Goal: Task Accomplishment & Management: Complete application form

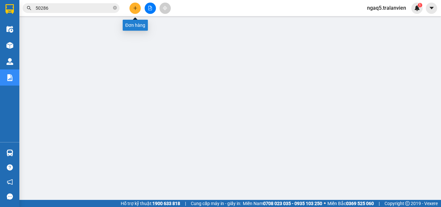
click at [137, 7] on icon "plus" at bounding box center [135, 8] width 5 height 5
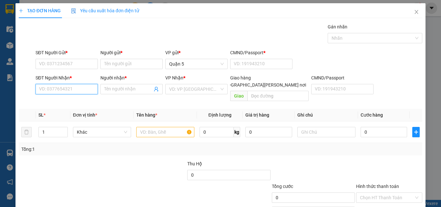
click at [85, 91] on input "SĐT Người Nhận *" at bounding box center [67, 89] width 62 height 10
click at [58, 98] on div "0387149148 - DELI" at bounding box center [66, 102] width 62 height 10
type input "0387149148"
type input "DELI"
type input "0387149148"
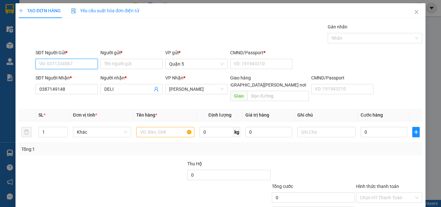
click at [61, 64] on input "SĐT Người Gửi *" at bounding box center [67, 64] width 62 height 10
click at [72, 66] on input "5649" at bounding box center [67, 64] width 62 height 10
click at [71, 66] on input "5649" at bounding box center [67, 64] width 62 height 10
type input "5"
click at [73, 77] on div "0886856749 - [PERSON_NAME]" at bounding box center [71, 76] width 64 height 7
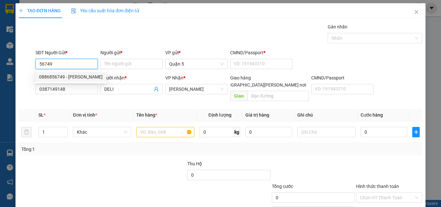
type input "0886856749"
type input "[PERSON_NAME]"
type input "1"
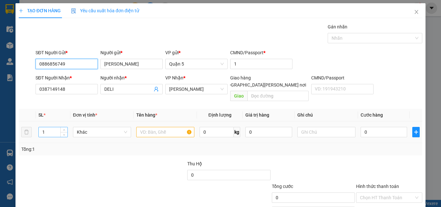
type input "0886856749"
click at [50, 127] on input "1" at bounding box center [53, 132] width 29 height 10
type input "8"
click at [151, 127] on input "text" at bounding box center [165, 132] width 58 height 10
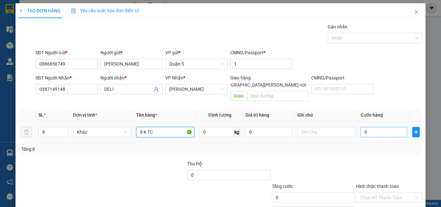
type input "8 K TC"
click at [370, 127] on input "0" at bounding box center [384, 132] width 46 height 10
type input "3"
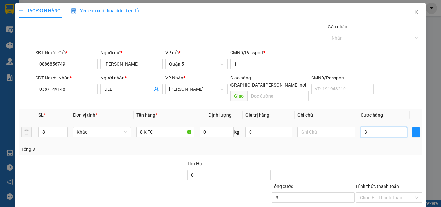
type input "36"
type input "360"
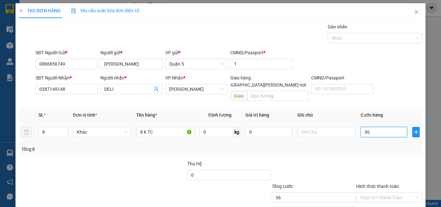
type input "360"
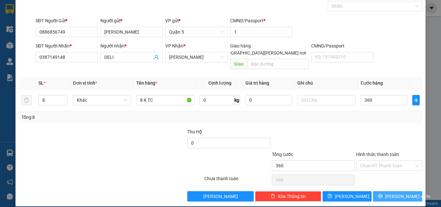
type input "360.000"
click at [397, 193] on span "[PERSON_NAME] và In" at bounding box center [407, 196] width 45 height 7
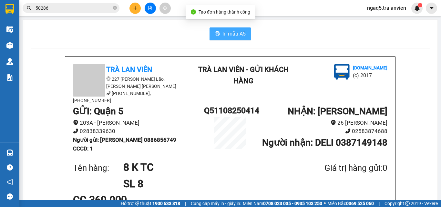
click at [234, 34] on span "In mẫu A5" at bounding box center [233, 34] width 23 height 8
click at [135, 8] on icon "plus" at bounding box center [135, 8] width 4 height 0
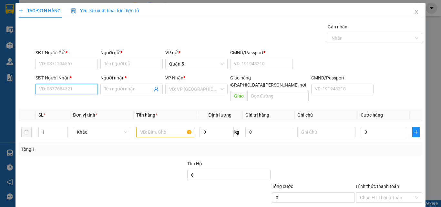
click at [60, 88] on input "SĐT Người Nhận *" at bounding box center [67, 89] width 62 height 10
click at [57, 91] on input "611" at bounding box center [67, 89] width 62 height 10
click at [70, 104] on div "0907000611 - TDP" at bounding box center [66, 101] width 54 height 7
type input "0907000611"
type input "TDP"
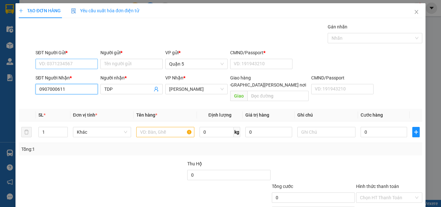
type input "0907000611"
click at [61, 67] on input "SĐT Người Gửi *" at bounding box center [67, 64] width 62 height 10
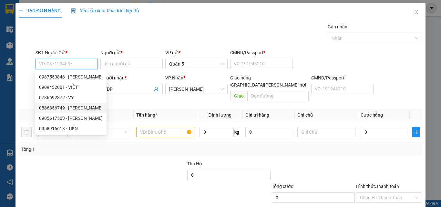
click at [78, 109] on div "0886856749 - [PERSON_NAME]" at bounding box center [71, 107] width 64 height 7
type input "0886856749"
type input "[PERSON_NAME]"
type input "1"
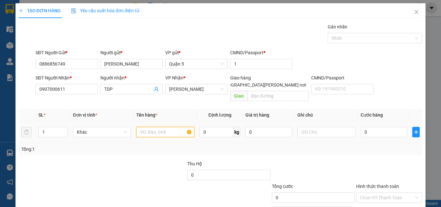
click at [140, 127] on input "text" at bounding box center [165, 132] width 58 height 10
type input "8 K TC"
click at [49, 127] on input "1" at bounding box center [53, 132] width 29 height 10
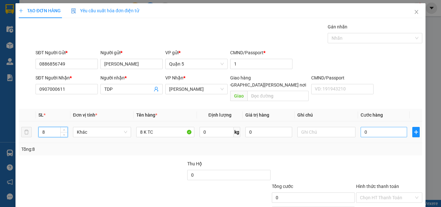
type input "8"
click at [370, 127] on input "0" at bounding box center [384, 132] width 46 height 10
type input "3"
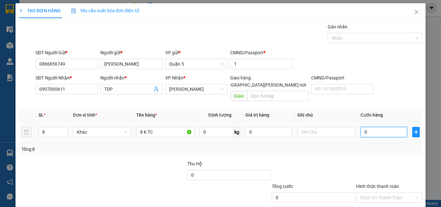
type input "3"
type input "36"
type input "360"
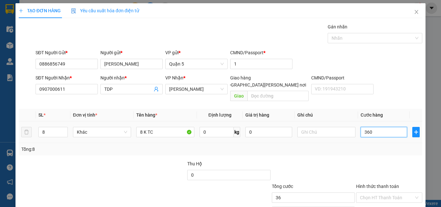
type input "360"
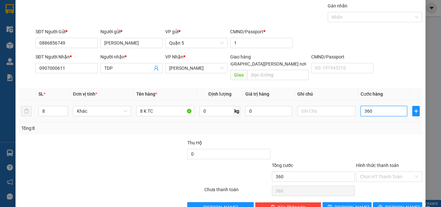
scroll to position [32, 0]
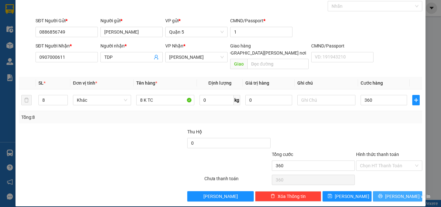
type input "360.000"
click at [387, 191] on button "[PERSON_NAME] và In" at bounding box center [397, 196] width 49 height 10
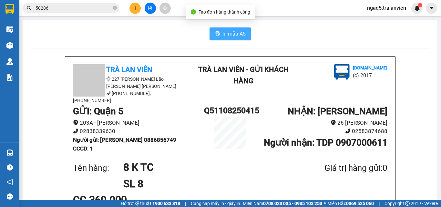
click at [222, 34] on span "In mẫu A5" at bounding box center [233, 34] width 23 height 8
click at [136, 34] on div "In mẫu A5" at bounding box center [230, 33] width 399 height 13
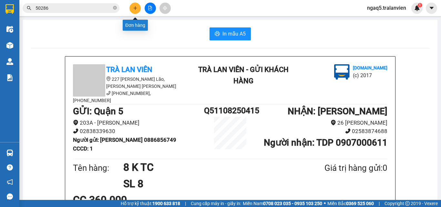
click at [133, 10] on icon "plus" at bounding box center [135, 8] width 5 height 5
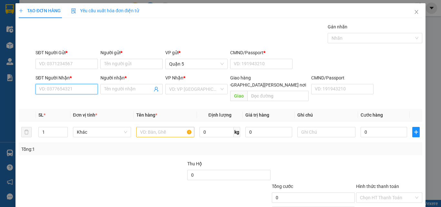
click at [66, 89] on input "SĐT Người Nhận *" at bounding box center [67, 89] width 62 height 10
click at [80, 88] on input "0783652915" at bounding box center [67, 89] width 62 height 10
type input "0783652915"
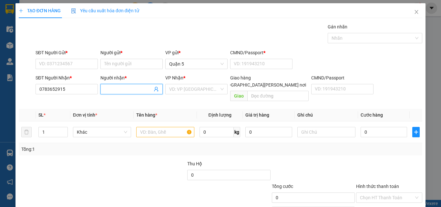
click at [112, 88] on input "Người nhận *" at bounding box center [128, 89] width 48 height 7
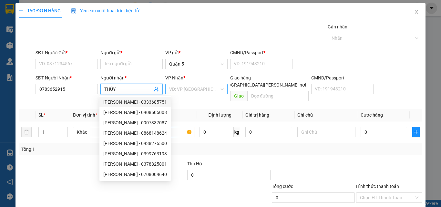
type input "THÙY"
click at [179, 89] on input "search" at bounding box center [194, 89] width 50 height 10
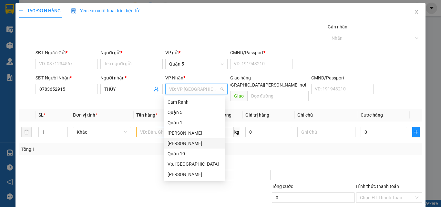
click at [183, 145] on div "[PERSON_NAME]" at bounding box center [195, 143] width 54 height 7
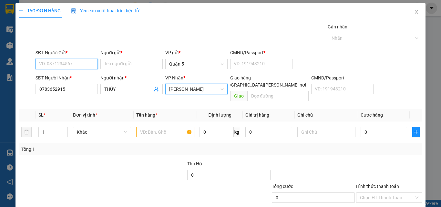
click at [69, 66] on input "SĐT Người Gửi *" at bounding box center [67, 64] width 62 height 10
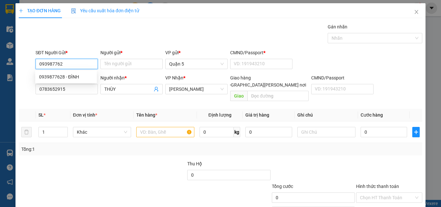
type input "0939877628"
click at [77, 75] on div "0939877628 - ĐÌNH" at bounding box center [66, 76] width 54 height 7
type input "ĐÌNH"
type input "1"
type input "0939877628"
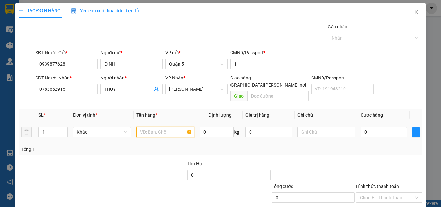
click at [151, 127] on input "text" at bounding box center [165, 132] width 58 height 10
type input "1 T [PERSON_NAME]"
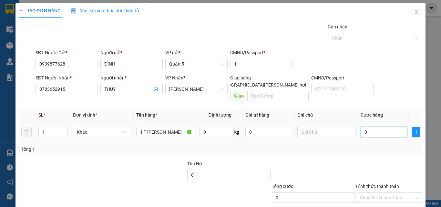
click at [361, 127] on input "0" at bounding box center [384, 132] width 46 height 10
type input "3"
type input "35"
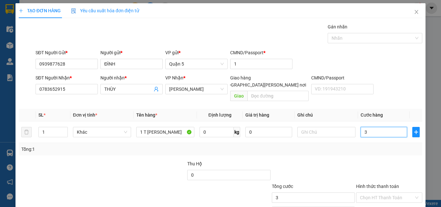
type input "35"
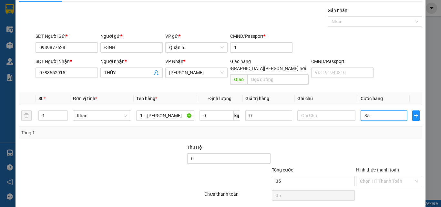
scroll to position [32, 0]
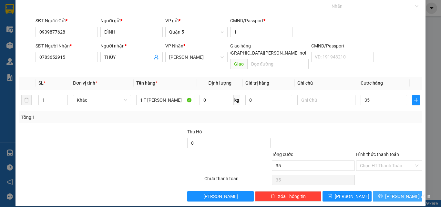
type input "35.000"
click at [387, 191] on button "[PERSON_NAME] và In" at bounding box center [397, 196] width 49 height 10
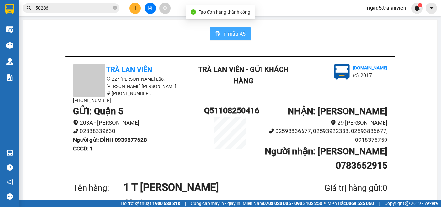
click at [237, 35] on span "In mẫu A5" at bounding box center [233, 34] width 23 height 8
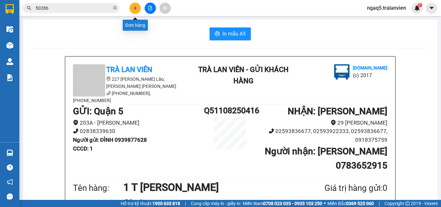
click at [135, 5] on button at bounding box center [134, 8] width 11 height 11
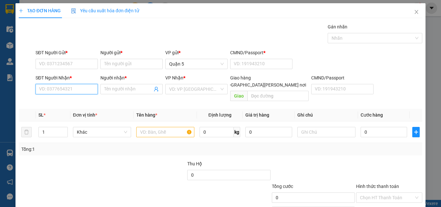
click at [68, 88] on input "SĐT Người Nhận *" at bounding box center [67, 89] width 62 height 10
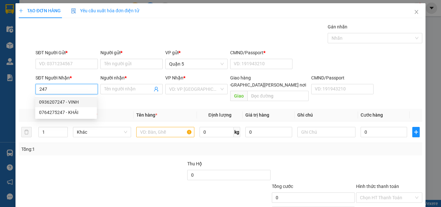
click at [64, 102] on div "0936207247 - VINH" at bounding box center [66, 101] width 54 height 7
type input "0936207247"
type input "VINH"
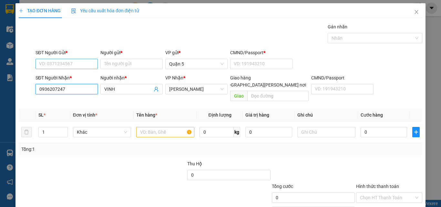
type input "0936207247"
click at [61, 65] on input "SĐT Người Gửi *" at bounding box center [67, 64] width 62 height 10
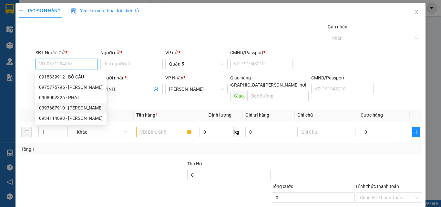
click at [74, 111] on div "0397687910 - [PERSON_NAME]" at bounding box center [71, 107] width 64 height 7
type input "0397687910"
type input "liêm"
type input "123456789"
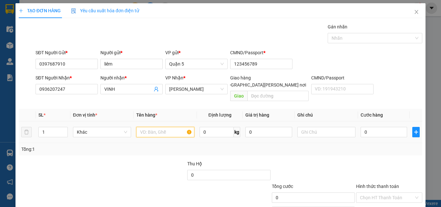
drag, startPoint x: 151, startPoint y: 125, endPoint x: 221, endPoint y: 100, distance: 74.5
click at [154, 127] on input "text" at bounding box center [165, 132] width 58 height 10
type input "1 T [PERSON_NAME]"
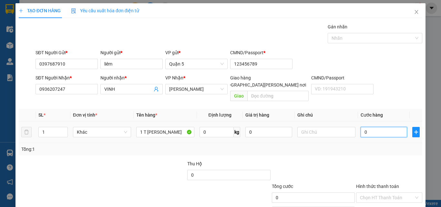
click at [381, 127] on input "0" at bounding box center [384, 132] width 46 height 10
type input "5"
type input "50"
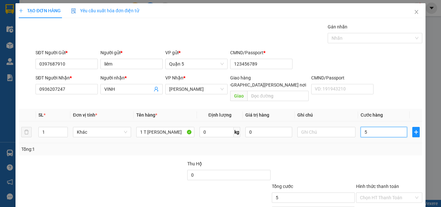
type input "50"
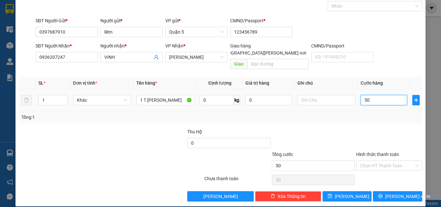
type input "5"
type input "0"
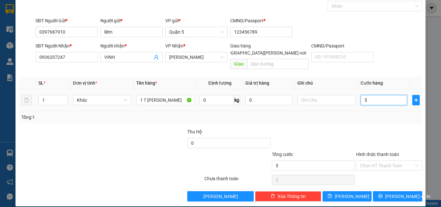
type input "0"
type input "06"
type input "6"
type input "060"
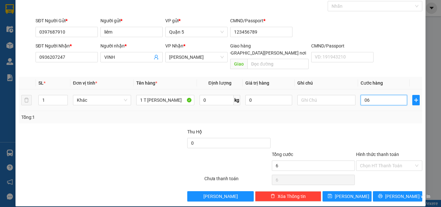
type input "60"
type input "60.000"
click at [379, 152] on label "Hình thức thanh toán" at bounding box center [377, 154] width 43 height 5
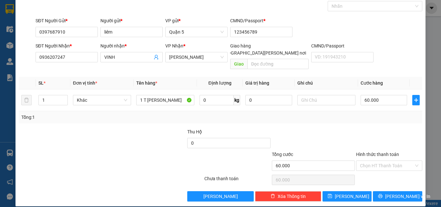
click at [379, 161] on input "Hình thức thanh toán" at bounding box center [387, 166] width 54 height 10
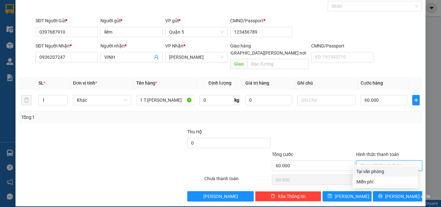
click at [378, 170] on div "Tại văn phòng" at bounding box center [385, 171] width 58 height 7
type input "0"
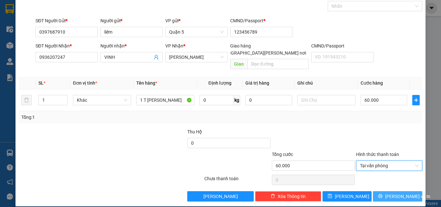
click at [383, 194] on icon "printer" at bounding box center [380, 196] width 5 height 5
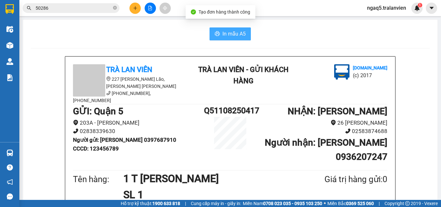
click at [233, 34] on span "In mẫu A5" at bounding box center [233, 34] width 23 height 8
click at [135, 9] on icon "plus" at bounding box center [135, 8] width 5 height 5
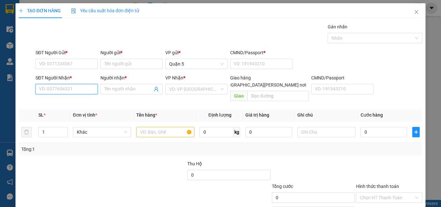
click at [57, 94] on input "SĐT Người Nhận *" at bounding box center [67, 89] width 62 height 10
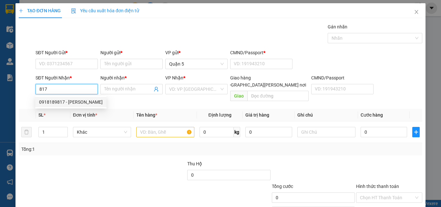
click at [58, 102] on div "0918189817 - [PERSON_NAME]" at bounding box center [71, 101] width 64 height 7
type input "0918189817"
type input "HÀ"
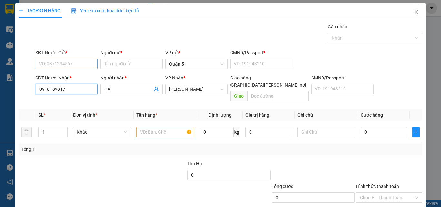
type input "0918189817"
click at [62, 65] on input "SĐT Người Gửi *" at bounding box center [67, 64] width 62 height 10
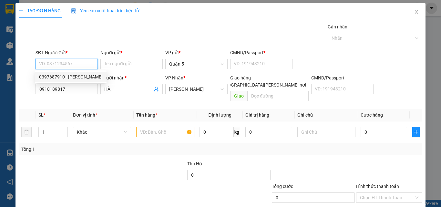
click at [69, 77] on div "0397687910 - [PERSON_NAME]" at bounding box center [71, 76] width 64 height 7
type input "0397687910"
type input "liêm"
type input "123456789"
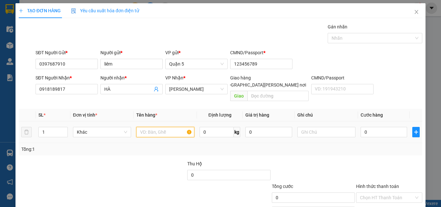
click at [145, 127] on input "text" at bounding box center [165, 132] width 58 height 10
type input "1 M NILON"
click at [379, 130] on div "0" at bounding box center [384, 132] width 46 height 13
click at [379, 127] on input "0" at bounding box center [384, 132] width 46 height 10
type input "30"
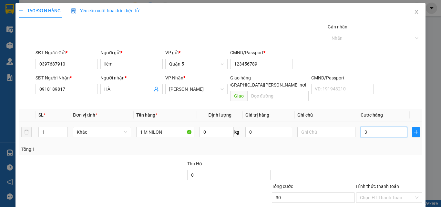
type input "30"
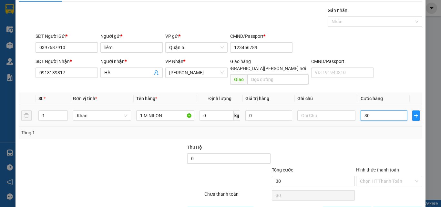
scroll to position [32, 0]
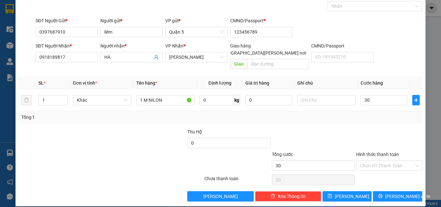
click at [380, 152] on label "Hình thức thanh toán" at bounding box center [377, 154] width 43 height 5
click at [380, 161] on input "Hình thức thanh toán" at bounding box center [387, 166] width 54 height 10
type input "30.000"
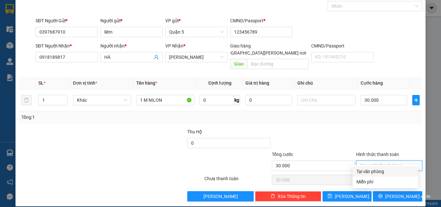
click at [377, 173] on div "Tại văn phòng" at bounding box center [385, 171] width 58 height 7
type input "0"
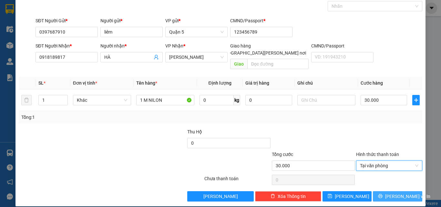
click at [383, 194] on icon "printer" at bounding box center [380, 196] width 5 height 5
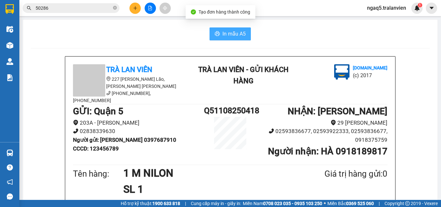
click at [218, 34] on button "In mẫu A5" at bounding box center [230, 33] width 41 height 13
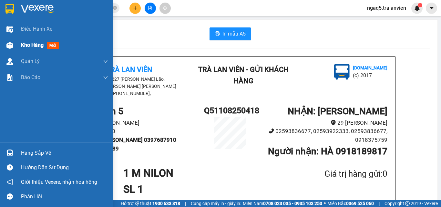
click at [49, 42] on div "Kho hàng mới" at bounding box center [41, 45] width 40 height 8
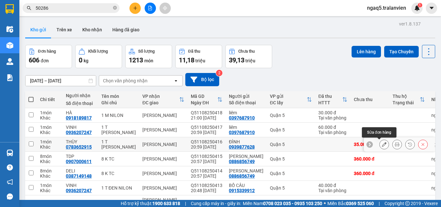
click at [382, 145] on icon at bounding box center [384, 144] width 5 height 5
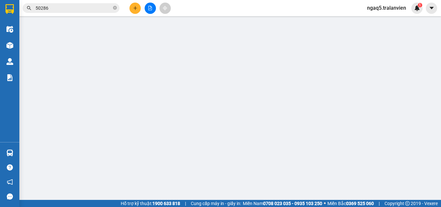
type input "0939877628"
type input "ĐÌNH"
type input "1"
type input "0783652915"
type input "THÙY"
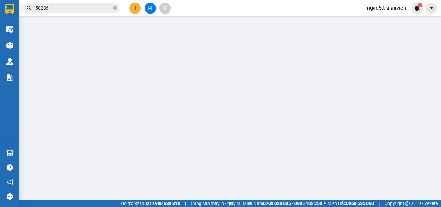
type input "35.000"
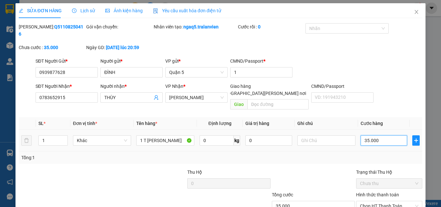
click at [380, 135] on input "35.000" at bounding box center [384, 140] width 46 height 10
type input "3"
type input "30"
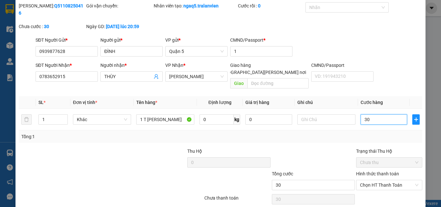
scroll to position [33, 0]
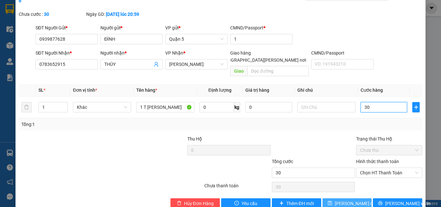
type input "30"
type input "30.000"
click at [339, 200] on span "[PERSON_NAME] đổi" at bounding box center [356, 203] width 42 height 7
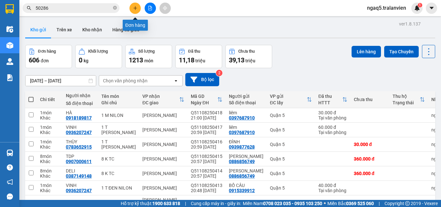
click at [133, 7] on icon "plus" at bounding box center [135, 8] width 5 height 5
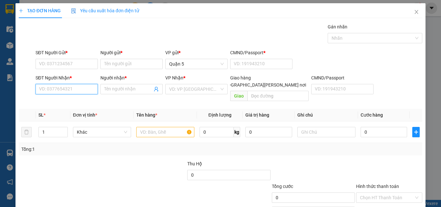
click at [69, 92] on input "SĐT Người Nhận *" at bounding box center [67, 89] width 62 height 10
click at [64, 100] on div "0937278689 - THIÊN BẢO" at bounding box center [66, 101] width 54 height 7
type input "0937278689"
type input "THIÊN BẢO"
type input "0937278689"
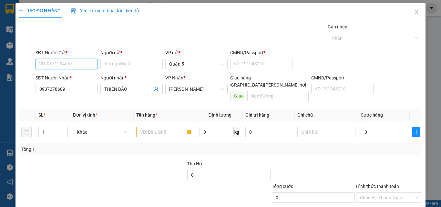
click at [64, 64] on input "SĐT Người Gửi *" at bounding box center [67, 64] width 62 height 10
click at [87, 79] on div "0938609719 - TÚ TRANG" at bounding box center [66, 76] width 54 height 7
type input "0938609719"
type input "TÚ TRANG"
type input "083089004891"
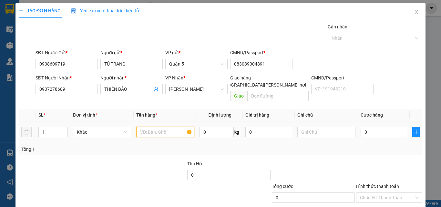
click at [155, 127] on input "text" at bounding box center [165, 132] width 58 height 10
type input "1 H VÀNG"
click at [374, 127] on input "0" at bounding box center [384, 132] width 46 height 10
type input "2"
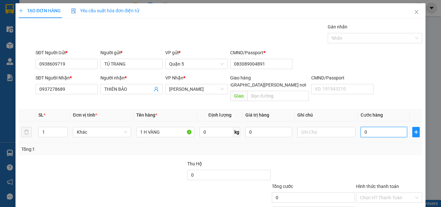
type input "2"
type input "20"
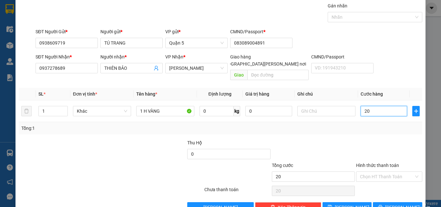
scroll to position [32, 0]
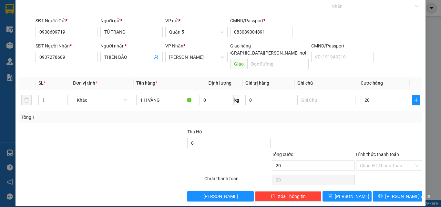
type input "20.000"
click at [379, 152] on label "Hình thức thanh toán" at bounding box center [377, 154] width 43 height 5
click at [379, 161] on input "Hình thức thanh toán" at bounding box center [387, 166] width 54 height 10
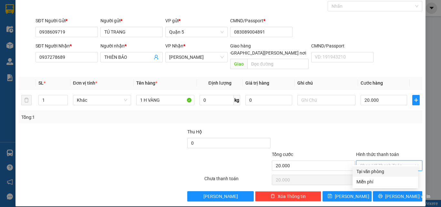
click at [381, 170] on div "Tại văn phòng" at bounding box center [385, 171] width 58 height 7
type input "0"
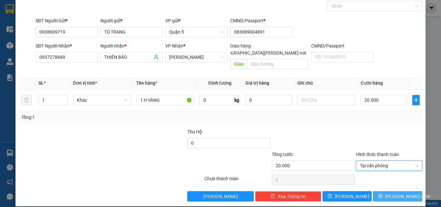
click at [383, 194] on icon "printer" at bounding box center [380, 196] width 5 height 5
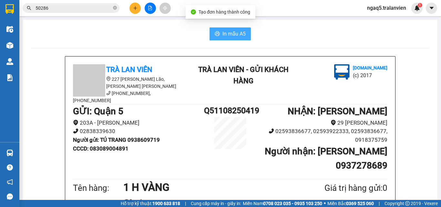
click at [233, 35] on span "In mẫu A5" at bounding box center [233, 34] width 23 height 8
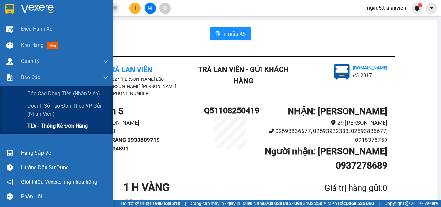
click at [65, 127] on span "TLV - Thống kê đơn hàng" at bounding box center [57, 126] width 60 height 8
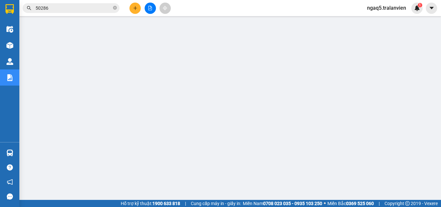
click at [137, 12] on button at bounding box center [134, 8] width 11 height 11
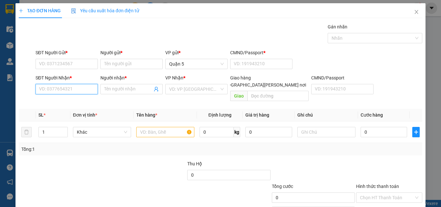
click at [62, 87] on input "SĐT Người Nhận *" at bounding box center [67, 89] width 62 height 10
click at [64, 99] on div "0917126239 - LÝ" at bounding box center [66, 101] width 54 height 7
type input "0917126239"
type input "LÝ"
type input "0917126239"
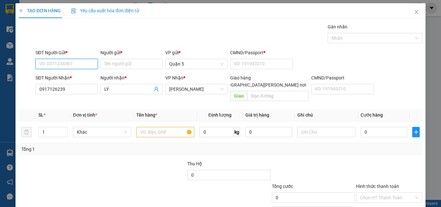
click at [64, 63] on input "SĐT Người Gửi *" at bounding box center [67, 64] width 62 height 10
click at [85, 78] on div "0909728151 - [PERSON_NAME]" at bounding box center [71, 76] width 64 height 7
type input "0909728151"
type input "HOÀNG"
type input "123456789"
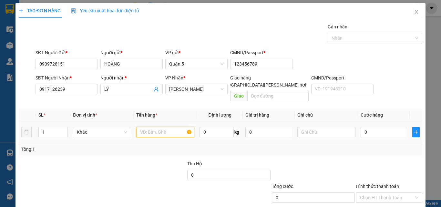
drag, startPoint x: 149, startPoint y: 124, endPoint x: 345, endPoint y: 80, distance: 200.2
click at [153, 127] on input "text" at bounding box center [165, 132] width 58 height 10
type input "1 [PERSON_NAME] DẸP"
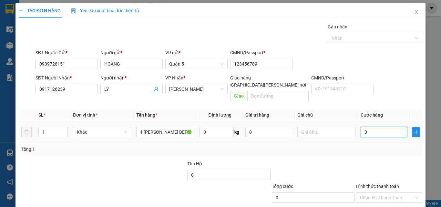
click at [387, 127] on input "0" at bounding box center [384, 132] width 46 height 10
type input "5"
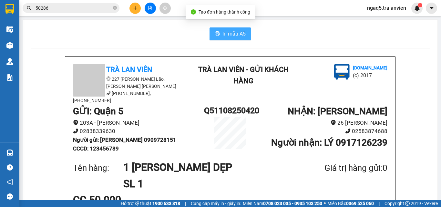
click at [227, 34] on span "In mẫu A5" at bounding box center [233, 34] width 23 height 8
click at [101, 31] on div "In mẫu A5" at bounding box center [230, 33] width 399 height 13
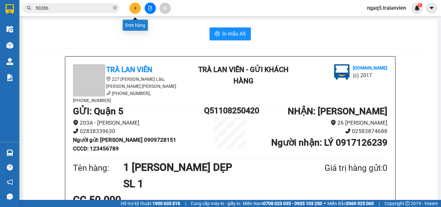
click at [137, 10] on icon "plus" at bounding box center [135, 8] width 5 height 5
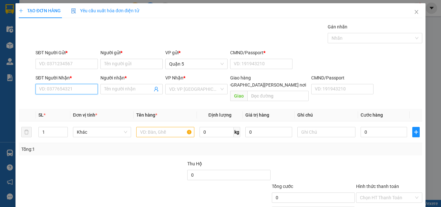
click at [62, 90] on input "SĐT Người Nhận *" at bounding box center [67, 89] width 62 height 10
click at [161, 127] on input "text" at bounding box center [165, 132] width 58 height 10
type input "1 C ĐEN"
click at [46, 91] on input "SĐT Người Nhận *" at bounding box center [67, 89] width 62 height 10
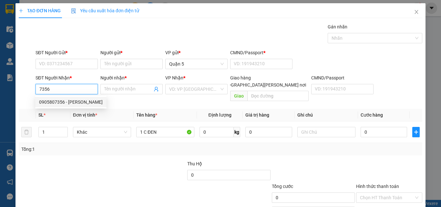
click at [72, 101] on div "0905807356 - [PERSON_NAME]" at bounding box center [71, 101] width 64 height 7
type input "0905807356"
type input "THẢO"
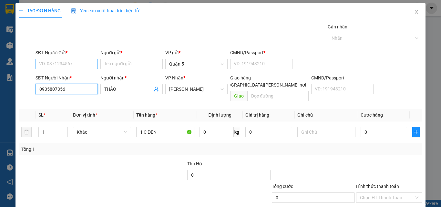
type input "0905807356"
click at [70, 64] on input "SĐT Người Gửi *" at bounding box center [67, 64] width 62 height 10
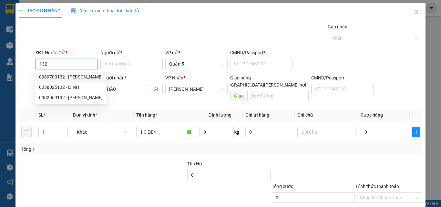
click at [74, 77] on div "0989703132 - [PERSON_NAME]" at bounding box center [71, 76] width 64 height 7
type input "0989703132"
type input "OANH"
type input "123456789"
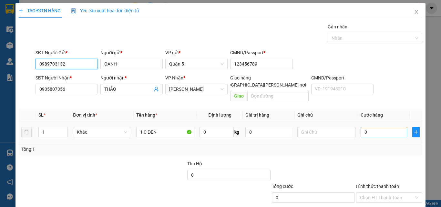
type input "0989703132"
click at [373, 127] on input "0" at bounding box center [384, 132] width 46 height 10
type input "1"
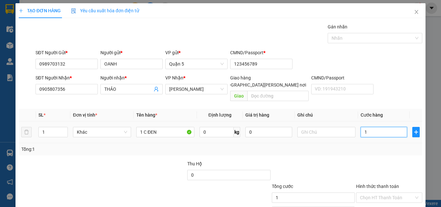
type input "10"
type input "100"
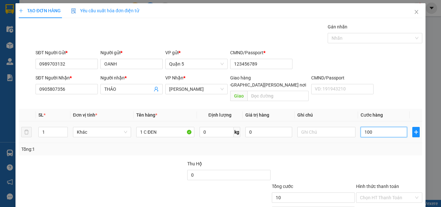
type input "100"
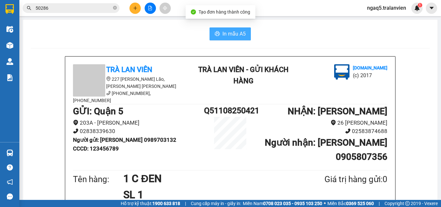
click at [218, 33] on button "In mẫu A5" at bounding box center [230, 33] width 41 height 13
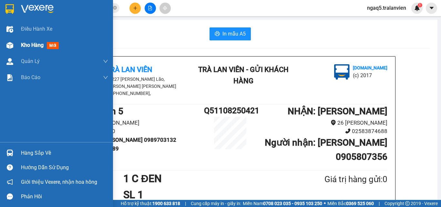
click at [57, 45] on span "mới" at bounding box center [53, 45] width 12 height 7
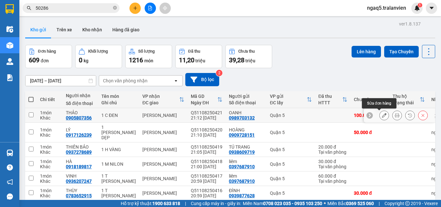
click at [380, 116] on button at bounding box center [384, 115] width 9 height 11
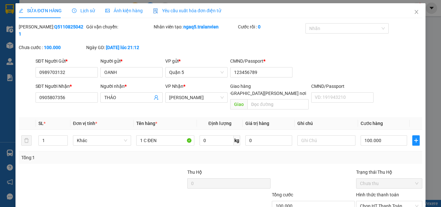
click at [371, 192] on label "Hình thức thanh toán" at bounding box center [377, 194] width 43 height 5
click at [371, 201] on input "Hình thức thanh toán" at bounding box center [387, 206] width 54 height 10
click at [371, 201] on div "Tại văn phòng" at bounding box center [385, 204] width 58 height 7
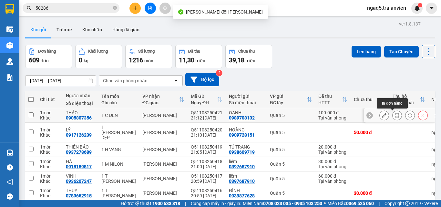
click at [395, 113] on icon at bounding box center [397, 115] width 5 height 5
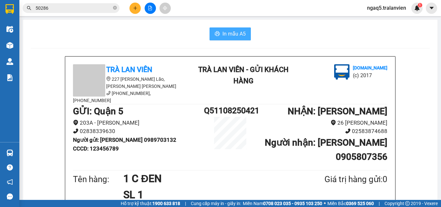
click at [241, 35] on span "In mẫu A5" at bounding box center [233, 34] width 23 height 8
drag, startPoint x: 131, startPoint y: 36, endPoint x: 131, endPoint y: 27, distance: 9.0
click at [131, 36] on div "In mẫu A5" at bounding box center [230, 33] width 399 height 13
click at [134, 8] on icon "plus" at bounding box center [135, 8] width 5 height 5
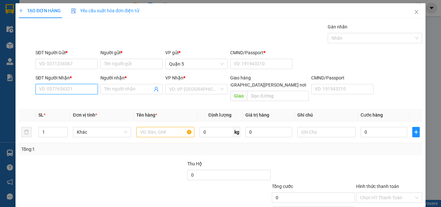
click at [66, 90] on input "SĐT Người Nhận *" at bounding box center [67, 89] width 62 height 10
click at [70, 103] on div "0767927477 - TRÂM" at bounding box center [66, 101] width 54 height 7
type input "0767927477"
type input "TRÂM"
type input "0767927477"
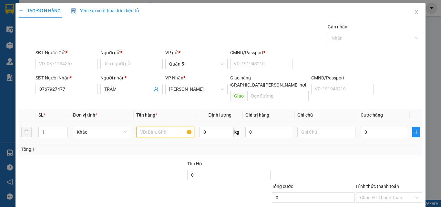
click at [158, 127] on input "text" at bounding box center [165, 132] width 58 height 10
click at [153, 127] on input "text" at bounding box center [165, 132] width 58 height 10
type input "1 C ĐEN"
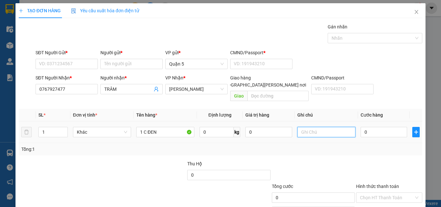
click at [304, 127] on input "text" at bounding box center [326, 132] width 58 height 10
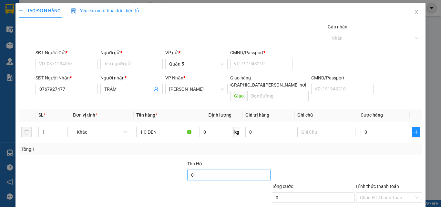
click at [204, 170] on input "0" at bounding box center [228, 175] width 83 height 10
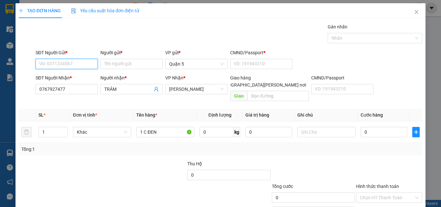
click at [69, 64] on input "SĐT Người Gửi *" at bounding box center [67, 64] width 62 height 10
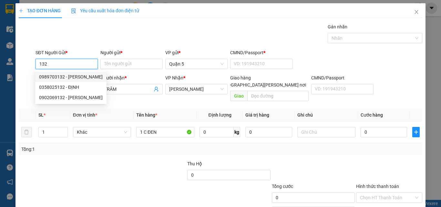
click at [78, 74] on div "0989703132 - [PERSON_NAME]" at bounding box center [71, 76] width 64 height 7
type input "0989703132"
type input "OANH"
type input "123456789"
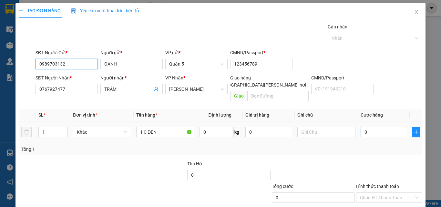
type input "0989703132"
click at [374, 127] on input "0" at bounding box center [384, 132] width 46 height 10
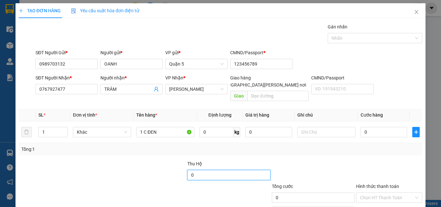
click at [204, 172] on input "0" at bounding box center [228, 175] width 83 height 10
click at [214, 170] on input "8.640" at bounding box center [228, 175] width 83 height 10
type input "8.640.000"
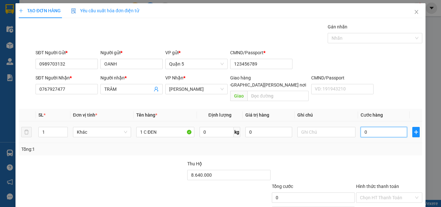
click at [378, 127] on input "0" at bounding box center [384, 132] width 46 height 10
type input "6"
type input "60"
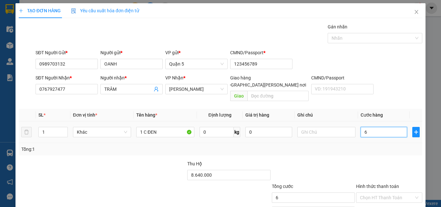
type input "60"
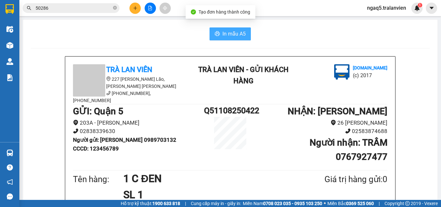
click at [233, 36] on span "In mẫu A5" at bounding box center [233, 34] width 23 height 8
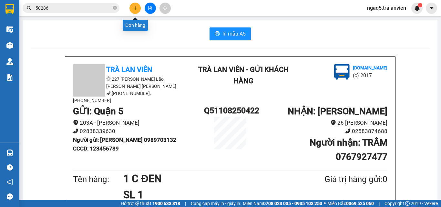
click at [134, 7] on icon "plus" at bounding box center [135, 8] width 5 height 5
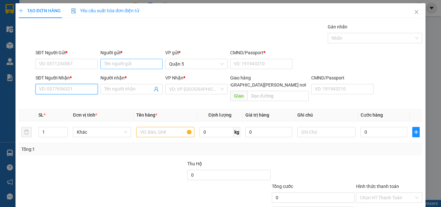
drag, startPoint x: 57, startPoint y: 93, endPoint x: 134, endPoint y: 61, distance: 84.0
click at [62, 89] on input "SĐT Người Nhận *" at bounding box center [67, 89] width 62 height 10
type input "0935958484"
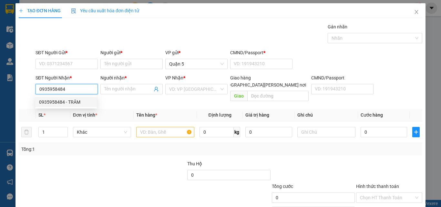
click at [63, 101] on div "0935958484 - TRÂM" at bounding box center [66, 101] width 54 height 7
type input "TRÂM"
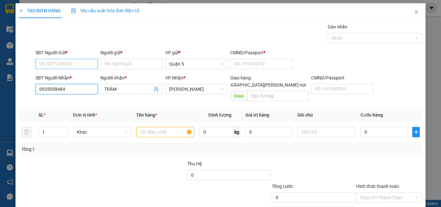
type input "0935958484"
click at [67, 67] on input "SĐT Người Gửi *" at bounding box center [67, 64] width 62 height 10
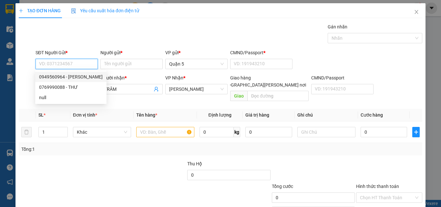
click at [87, 77] on div "0949560964 - [PERSON_NAME]" at bounding box center [71, 76] width 64 height 7
type input "0949560964"
type input "[PERSON_NAME]"
type input "1"
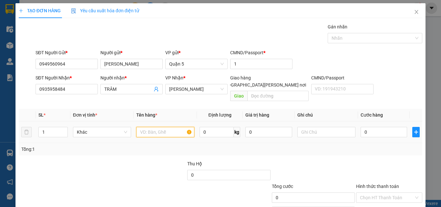
click at [155, 127] on input "text" at bounding box center [165, 132] width 58 height 10
type input "1 [PERSON_NAME]"
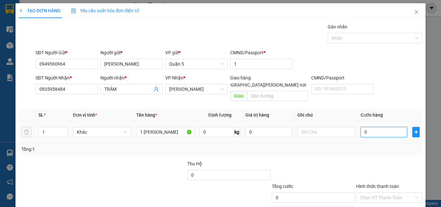
click at [383, 129] on input "0" at bounding box center [384, 132] width 46 height 10
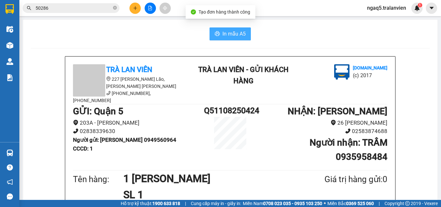
click at [237, 33] on span "In mẫu A5" at bounding box center [233, 34] width 23 height 8
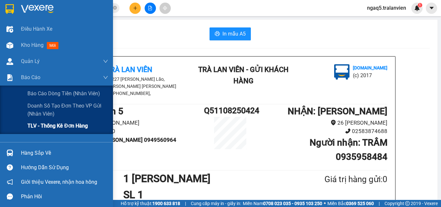
click at [56, 127] on span "TLV - Thống kê đơn hàng" at bounding box center [57, 126] width 60 height 8
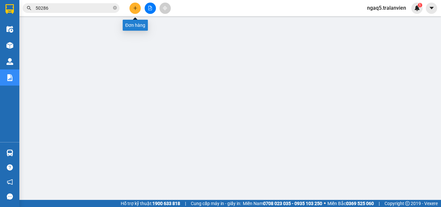
click at [134, 5] on button at bounding box center [134, 8] width 11 height 11
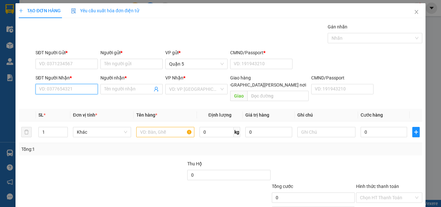
click at [79, 87] on input "SĐT Người Nhận *" at bounding box center [67, 89] width 62 height 10
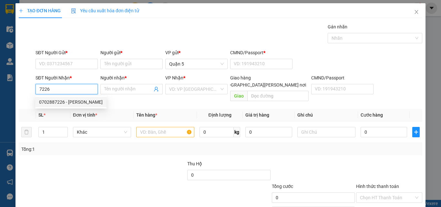
click at [77, 102] on div "0702887226 - [PERSON_NAME]" at bounding box center [71, 101] width 64 height 7
type input "0702887226"
type input "HIỂN"
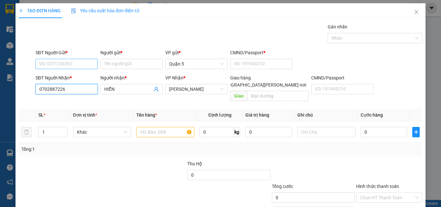
type input "0702887226"
click at [73, 60] on input "SĐT Người Gửi *" at bounding box center [67, 64] width 62 height 10
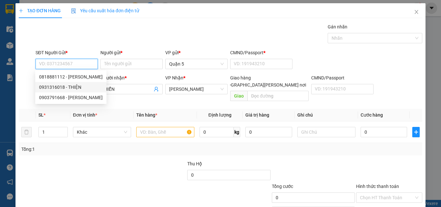
click at [74, 85] on div "0931316018 - THIỆN" at bounding box center [71, 87] width 64 height 7
type input "0931316018"
type input "THIỆN"
type input "1"
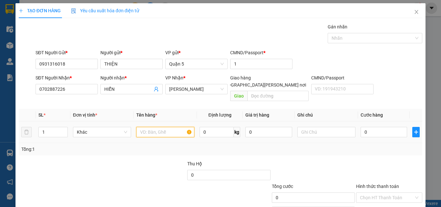
click at [162, 127] on input "text" at bounding box center [165, 132] width 58 height 10
type input "1 [PERSON_NAME]"
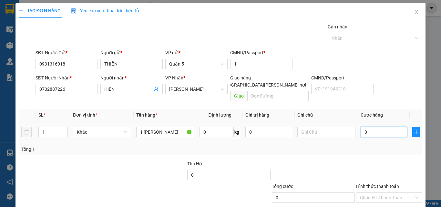
click at [377, 127] on input "0" at bounding box center [384, 132] width 46 height 10
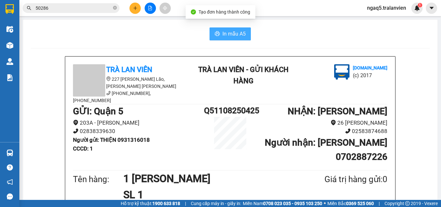
click at [218, 34] on button "In mẫu A5" at bounding box center [230, 33] width 41 height 13
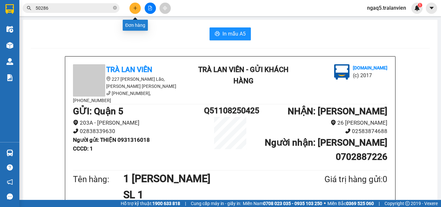
click at [137, 10] on button at bounding box center [134, 8] width 11 height 11
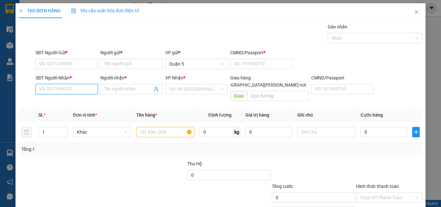
click at [59, 87] on input "SĐT Người Nhận *" at bounding box center [67, 89] width 62 height 10
type input "0337363191"
click at [72, 104] on div "0337363191 - tín phát" at bounding box center [66, 101] width 54 height 7
type input "tín phát"
type input "0337363191"
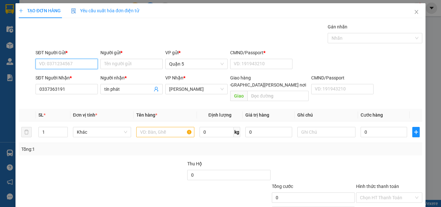
click at [57, 63] on input "SĐT Người Gửi *" at bounding box center [67, 64] width 62 height 10
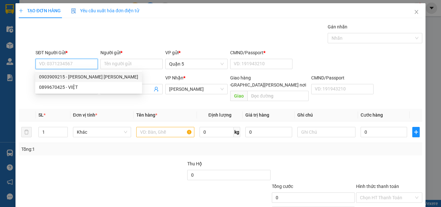
click at [86, 77] on div "0903909215 - [PERSON_NAME] [PERSON_NAME]" at bounding box center [88, 76] width 99 height 7
type input "0903909215"
type input "[PERSON_NAME] [PERSON_NAME]"
type input "079184018933"
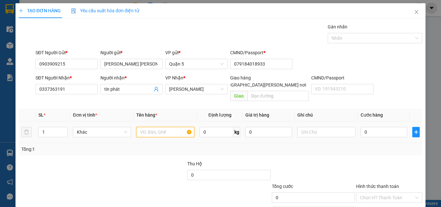
click at [160, 127] on input "text" at bounding box center [165, 132] width 58 height 10
type input "1 B TRẮNG"
click at [367, 126] on div "0" at bounding box center [384, 132] width 46 height 13
click at [368, 127] on input "0" at bounding box center [384, 132] width 46 height 10
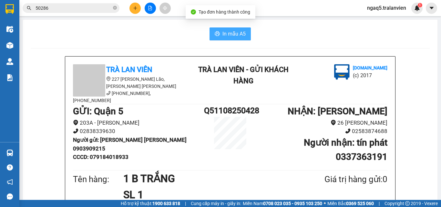
click at [243, 35] on span "In mẫu A5" at bounding box center [233, 34] width 23 height 8
click at [132, 7] on button at bounding box center [134, 8] width 11 height 11
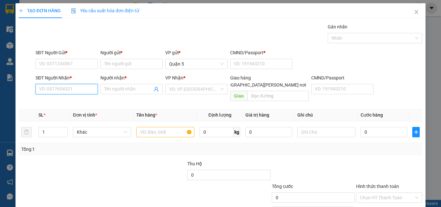
click at [61, 90] on input "SĐT Người Nhận *" at bounding box center [67, 89] width 62 height 10
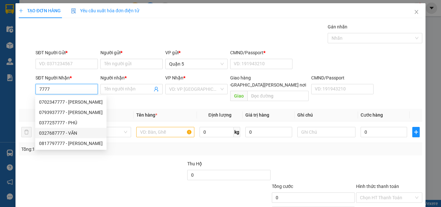
click at [77, 129] on div "0327687777 - VĂN" at bounding box center [71, 132] width 64 height 7
type input "0327687777"
type input "VĂN"
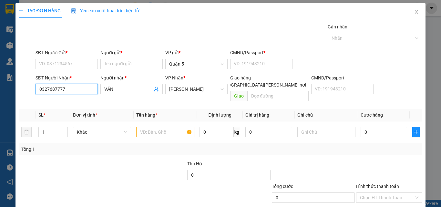
type input "0327687777"
click at [43, 58] on div "SĐT Người Gửi *" at bounding box center [67, 54] width 62 height 10
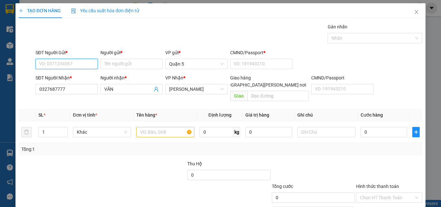
click at [48, 62] on input "SĐT Người Gửi *" at bounding box center [67, 64] width 62 height 10
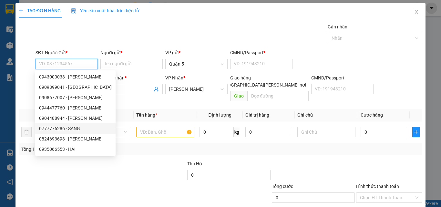
click at [76, 128] on div "0777776286 - SANG" at bounding box center [75, 128] width 73 height 7
type input "0777776286"
type input "SANG"
type input "1"
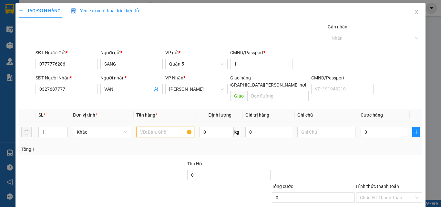
click at [145, 127] on input "text" at bounding box center [165, 132] width 58 height 10
type input "1 H VÀNG"
click at [365, 127] on input "0" at bounding box center [384, 132] width 46 height 10
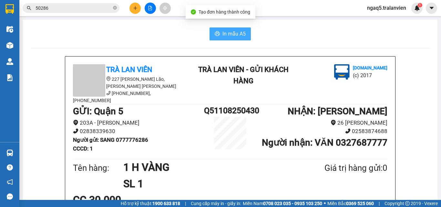
click at [233, 34] on span "In mẫu A5" at bounding box center [233, 34] width 23 height 8
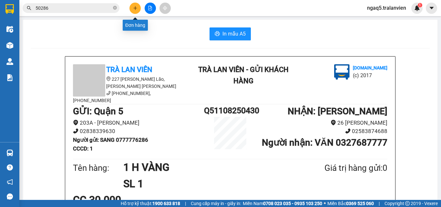
click at [136, 12] on button at bounding box center [134, 8] width 11 height 11
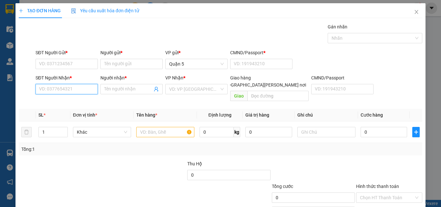
click at [59, 89] on input "SĐT Người Nhận *" at bounding box center [67, 89] width 62 height 10
click at [72, 106] on div "0792222285 - hào" at bounding box center [66, 102] width 62 height 10
type input "0792222285"
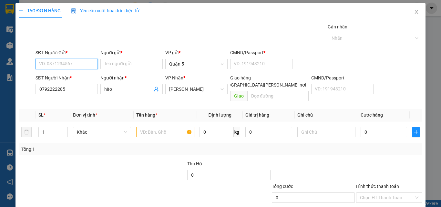
click at [64, 61] on input "SĐT Người Gửi *" at bounding box center [67, 64] width 62 height 10
click at [78, 74] on div "0972170762 - [PERSON_NAME]" at bounding box center [71, 76] width 64 height 7
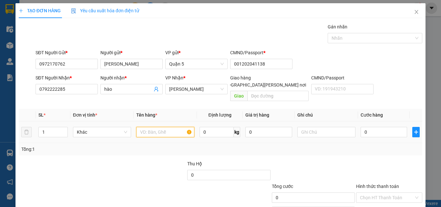
click at [162, 127] on input "text" at bounding box center [165, 132] width 58 height 10
click at [367, 128] on input "0" at bounding box center [384, 132] width 46 height 10
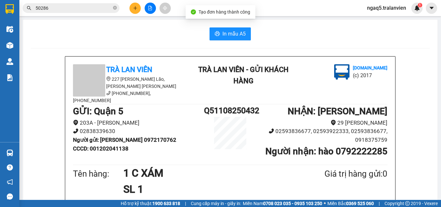
click at [243, 33] on button "In mẫu A5" at bounding box center [230, 33] width 41 height 13
click at [132, 7] on button at bounding box center [134, 8] width 11 height 11
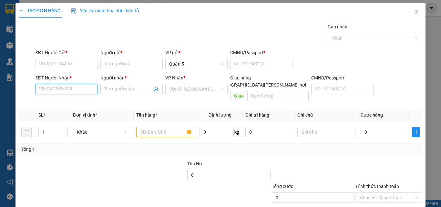
drag, startPoint x: 77, startPoint y: 90, endPoint x: 132, endPoint y: 55, distance: 65.2
click at [81, 86] on input "SĐT Người Nhận *" at bounding box center [67, 89] width 62 height 10
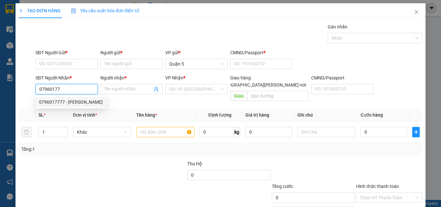
click at [69, 103] on div "0796017777 - [PERSON_NAME]" at bounding box center [71, 101] width 64 height 7
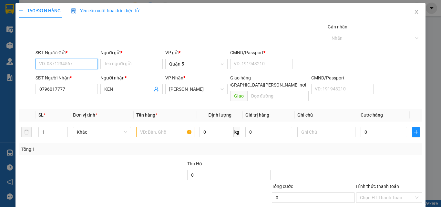
click at [66, 59] on input "SĐT Người Gửi *" at bounding box center [67, 64] width 62 height 10
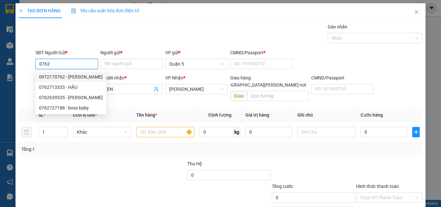
click at [77, 77] on div "0972170762 - [PERSON_NAME]" at bounding box center [71, 76] width 64 height 7
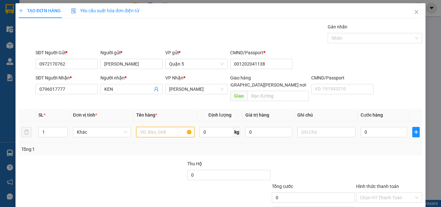
click at [165, 127] on input "text" at bounding box center [165, 132] width 58 height 10
click at [384, 130] on input "0" at bounding box center [384, 132] width 46 height 10
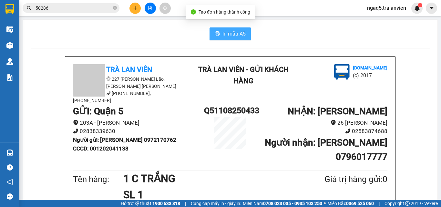
click at [240, 39] on button "In mẫu A5" at bounding box center [230, 33] width 41 height 13
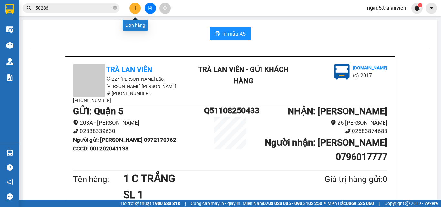
click at [135, 11] on button at bounding box center [134, 8] width 11 height 11
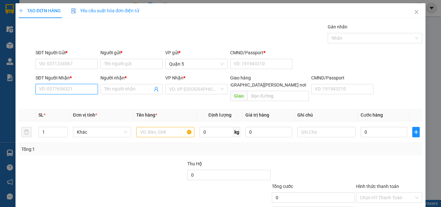
click at [63, 92] on input "SĐT Người Nhận *" at bounding box center [67, 89] width 62 height 10
click at [53, 91] on input "611" at bounding box center [67, 89] width 62 height 10
click at [60, 102] on div "0907000611 - TDP" at bounding box center [66, 101] width 54 height 7
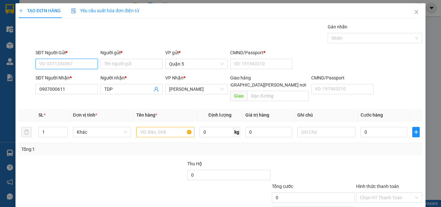
click at [72, 61] on input "SĐT Người Gửi *" at bounding box center [67, 64] width 62 height 10
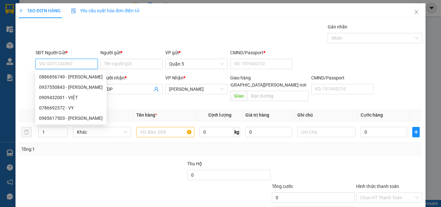
click at [73, 61] on input "SĐT Người Gửi *" at bounding box center [67, 64] width 62 height 10
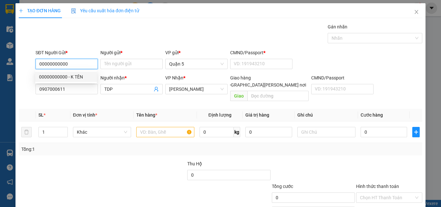
click at [71, 79] on div "00000000000 - K TÊN" at bounding box center [66, 76] width 54 height 7
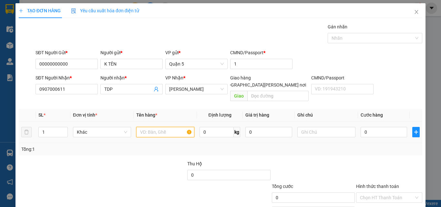
click at [159, 127] on input "text" at bounding box center [165, 132] width 58 height 10
click at [46, 127] on input "1" at bounding box center [53, 132] width 29 height 10
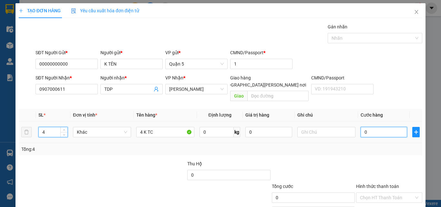
click at [387, 129] on input "0" at bounding box center [384, 132] width 46 height 10
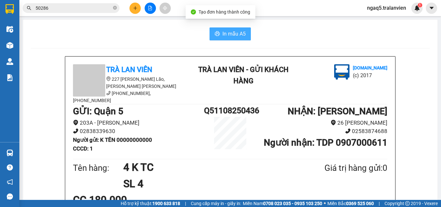
click at [239, 36] on span "In mẫu A5" at bounding box center [233, 34] width 23 height 8
click at [80, 10] on input "50286" at bounding box center [74, 8] width 76 height 7
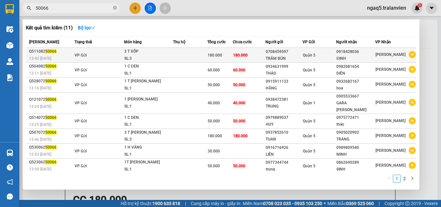
click at [177, 52] on td at bounding box center [190, 55] width 34 height 15
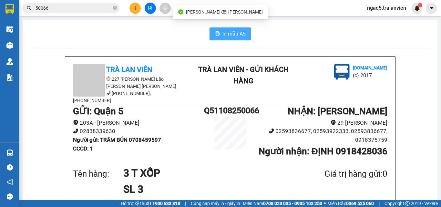
click at [234, 33] on span "In mẫu A5" at bounding box center [233, 34] width 23 height 8
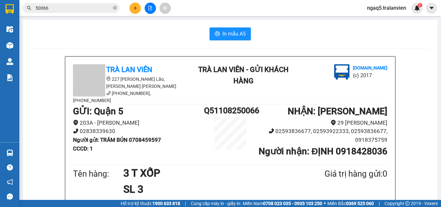
drag, startPoint x: 128, startPoint y: 42, endPoint x: 135, endPoint y: 5, distance: 37.5
click at [137, 1] on div "Kết quả [PERSON_NAME] ( 11 ) Bộ lọc Mã ĐH Trạng thái Món hàng Thu hộ [PERSON_NA…" at bounding box center [220, 8] width 441 height 16
click at [136, 6] on icon "plus" at bounding box center [135, 8] width 5 height 5
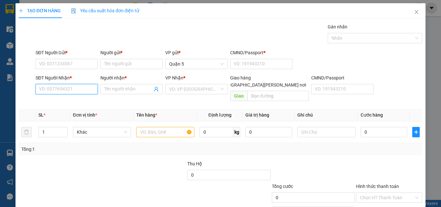
click at [52, 89] on input "SĐT Người Nhận *" at bounding box center [67, 89] width 62 height 10
click at [72, 104] on div "0785231298 - Phát" at bounding box center [66, 101] width 54 height 7
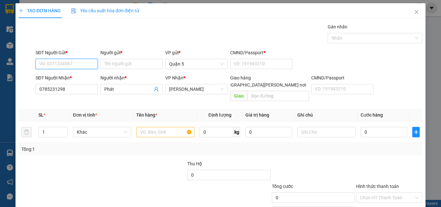
click at [67, 63] on input "SĐT Người Gửi *" at bounding box center [67, 64] width 62 height 10
click at [85, 77] on div "0972170762 - [PERSON_NAME]" at bounding box center [71, 76] width 64 height 7
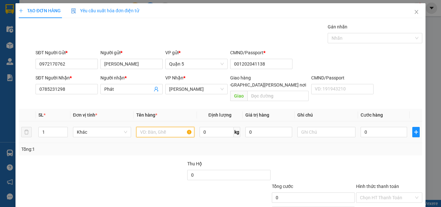
click at [156, 127] on input "text" at bounding box center [165, 132] width 58 height 10
click at [374, 127] on input "0" at bounding box center [384, 132] width 46 height 10
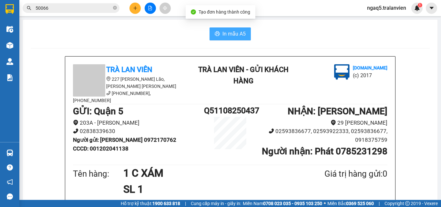
click at [243, 35] on span "In mẫu A5" at bounding box center [233, 34] width 23 height 8
